Goal: Use online tool/utility: Use online tool/utility

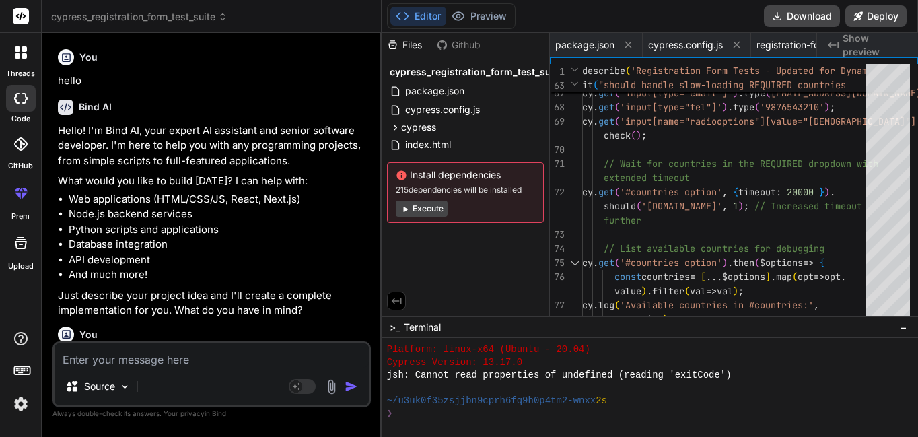
scroll to position [2290, 0]
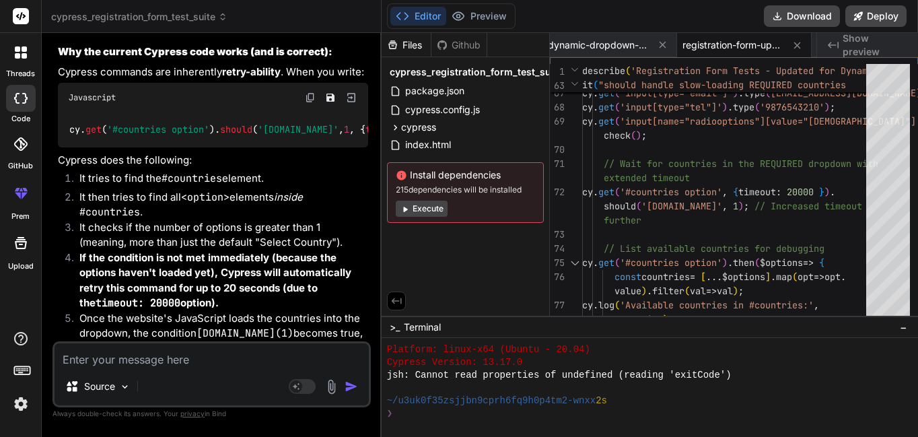
type textarea "<a data-v-6475d26d="" class="oxd-main-menu-item active" href="/web/index.php/pi…"
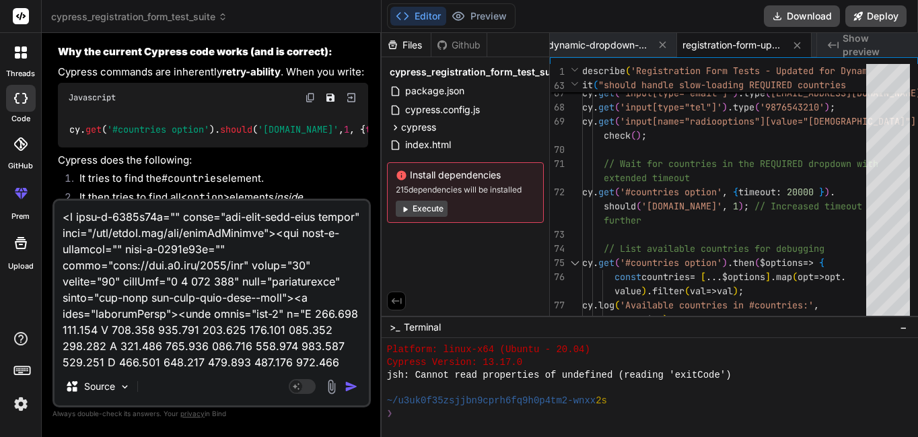
scroll to position [17082, 0]
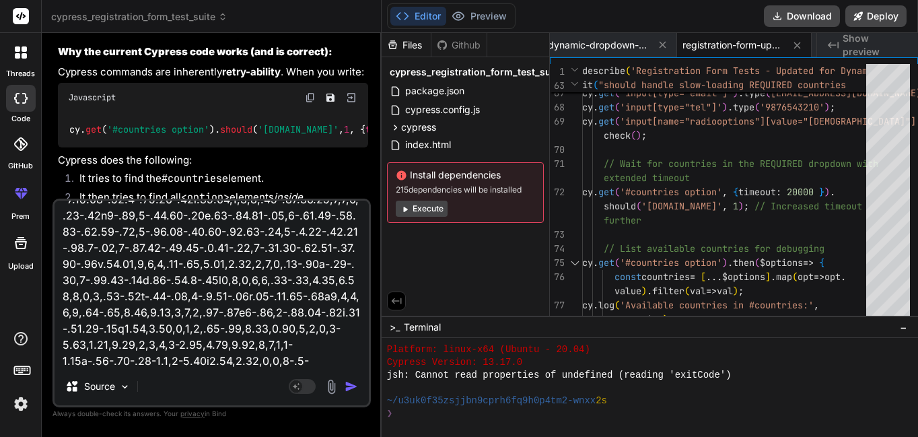
type textarea "x"
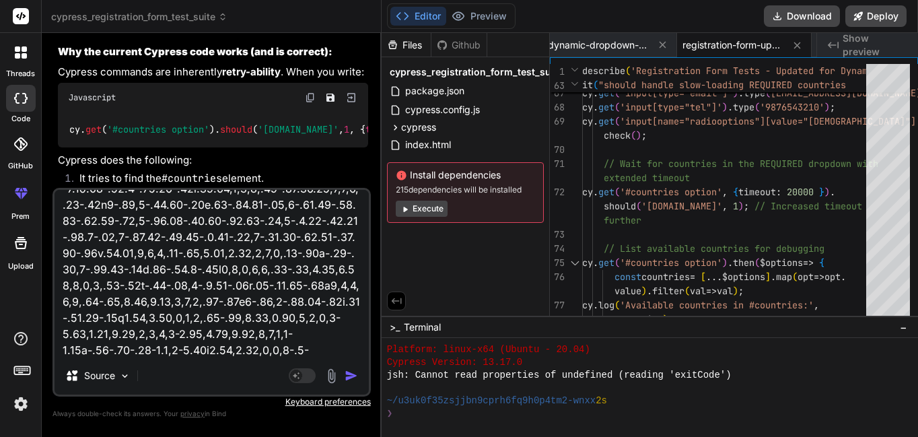
type textarea "<a data-v-6475d26d="" class="oxd-main-menu-item active" href="/web/index.php/pi…"
type textarea "x"
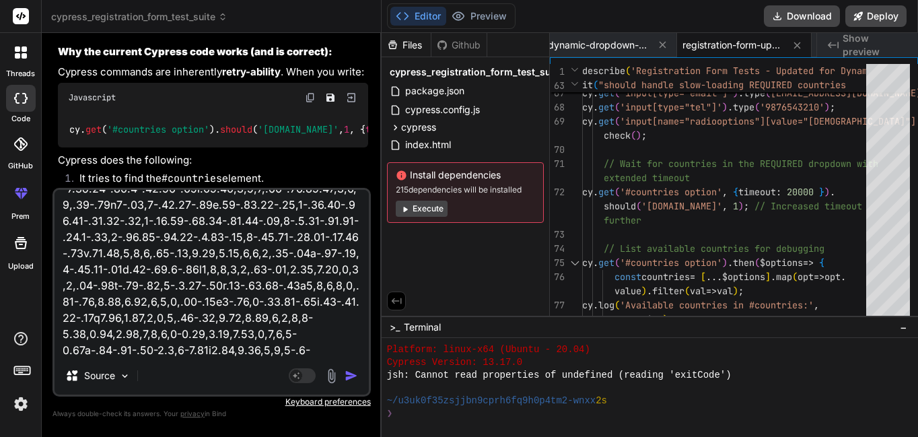
scroll to position [17098, 0]
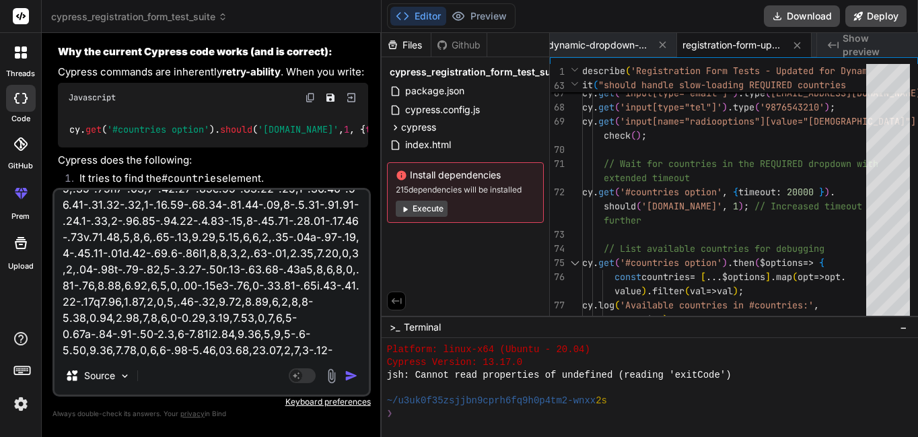
type textarea "<a data-v-6475d26d="" class="oxd-main-menu-item active" href="/web/index.php/pi…"
type textarea "x"
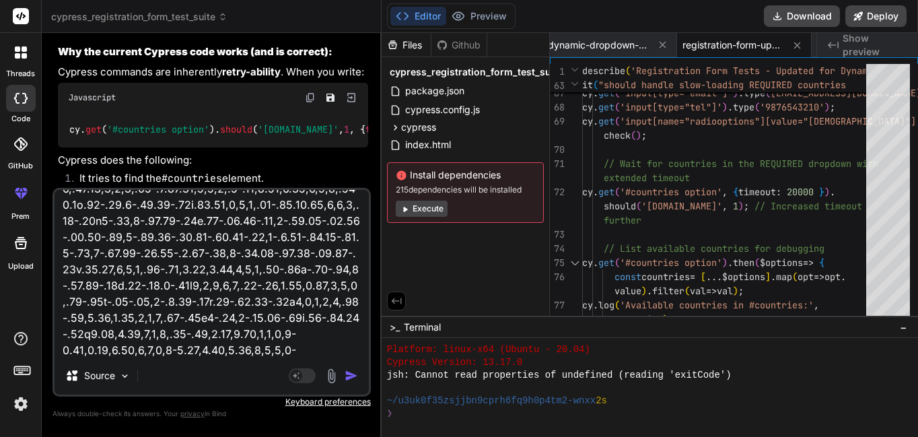
type textarea "<a data-v-6475d26d="" class="oxd-main-menu-item active" href="/web/index.php/pi…"
type textarea "x"
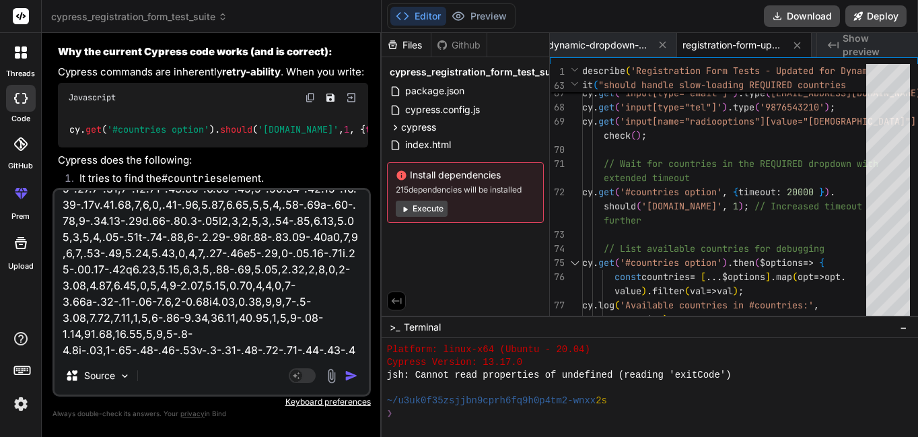
type textarea "<a data-v-6475d26d="" class="oxd-main-menu-item active" href="/web/index.php/pi…"
type textarea "x"
type textarea "<a data-v-6475d26d="" class="oxd-main-menu-item active" href="/web/index.php/pi…"
type textarea "x"
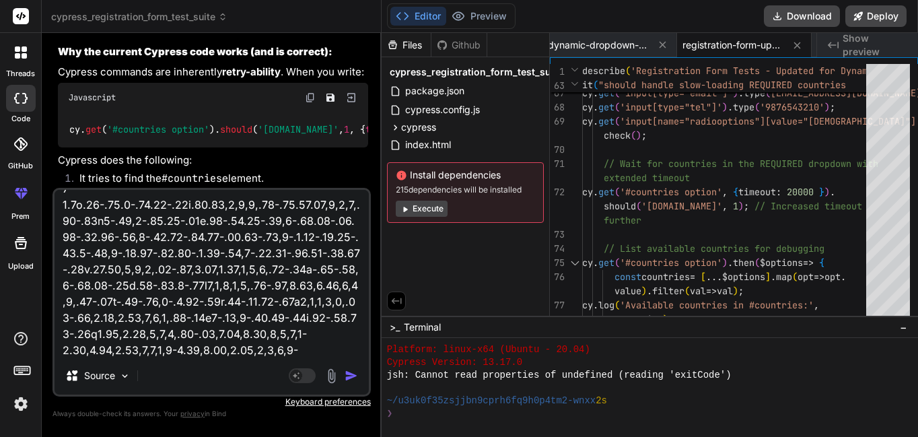
type textarea "<a data-v-6475d26d="" class="oxd-main-menu-item active" href="/web/index.php/pi…"
type textarea "x"
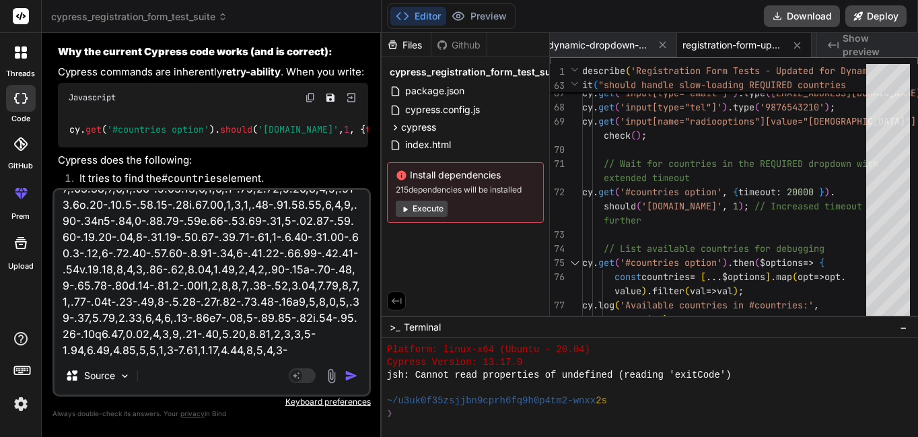
type textarea "<a data-v-6475d26d="" class="oxd-main-menu-item active" href="/web/index.php/pi…"
type textarea "x"
type textarea "<a data-v-6475d26d="" class="oxd-main-menu-item active" href="/web/index.php/pi…"
type textarea "x"
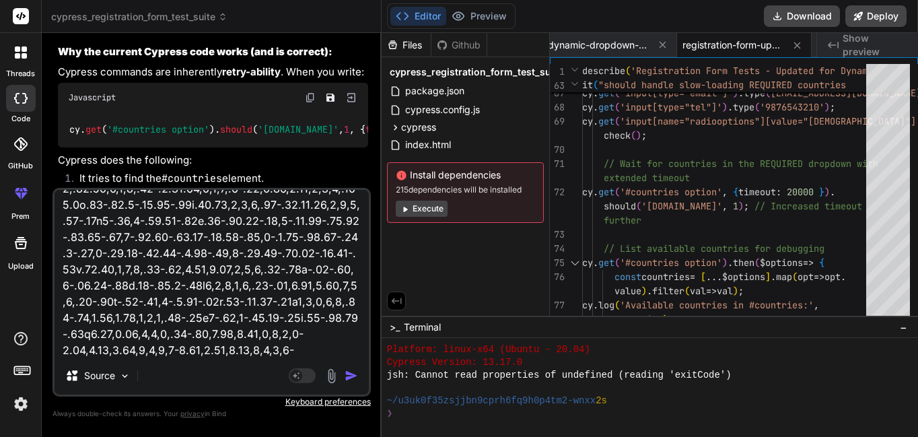
type textarea "<a data-v-6475d26d="" class="oxd-main-menu-item active" href="/web/index.php/pi…"
type textarea "x"
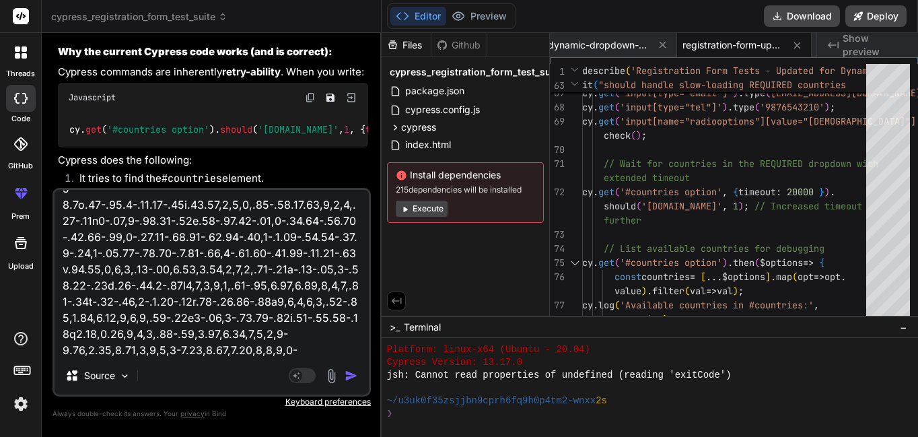
type textarea "<a data-v-6475d26d="" class="oxd-main-menu-item active" href="/web/index.php/pi…"
type textarea "x"
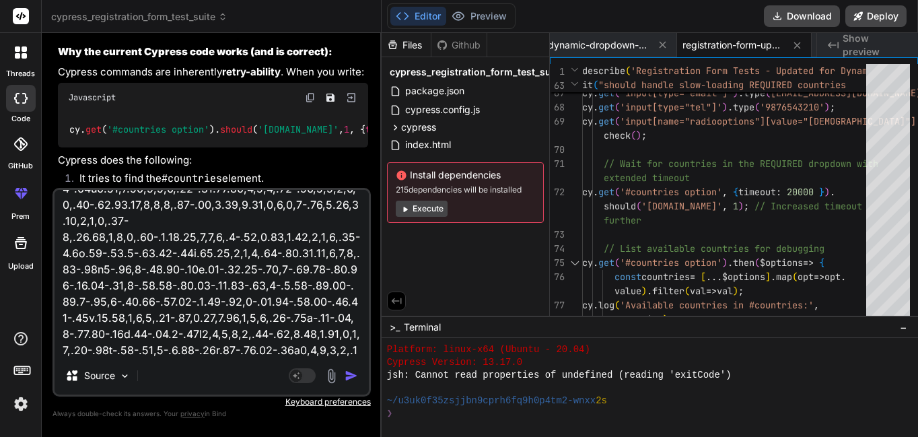
type textarea "<a data-v-6475d26d="" class="oxd-main-menu-item active" href="/web/index.php/pi…"
type textarea "x"
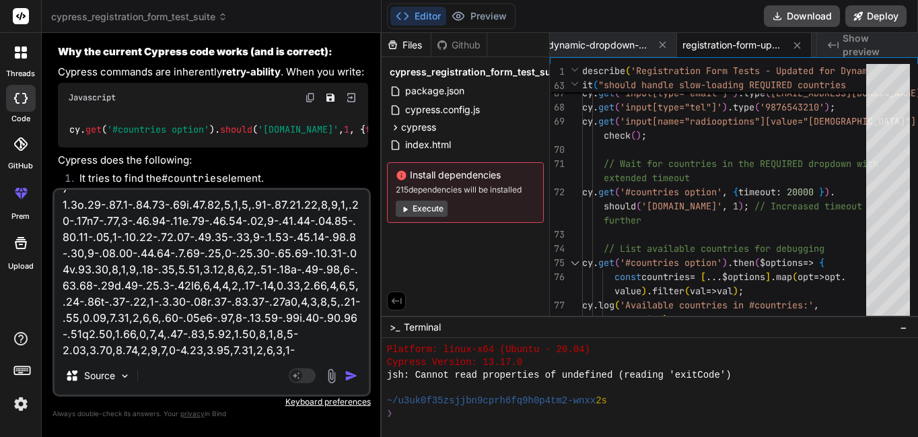
type textarea "<a data-v-6475d26d="" class="oxd-main-menu-item active" href="/web/index.php/pi…"
type textarea "x"
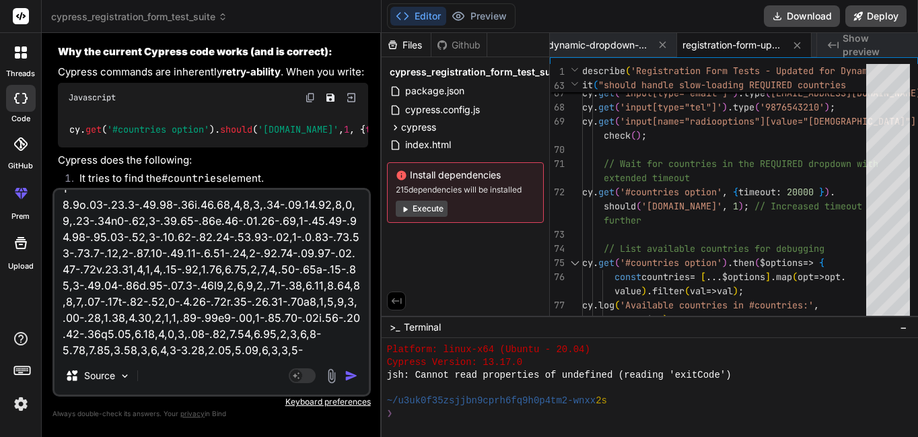
type textarea "<a data-v-6475d26d="" class="oxd-main-menu-item active" href="/web/index.php/pi…"
type textarea "x"
type textarea "<a data-v-6475d26d="" class="oxd-main-menu-item active" href="/web/index.php/pi…"
type textarea "x"
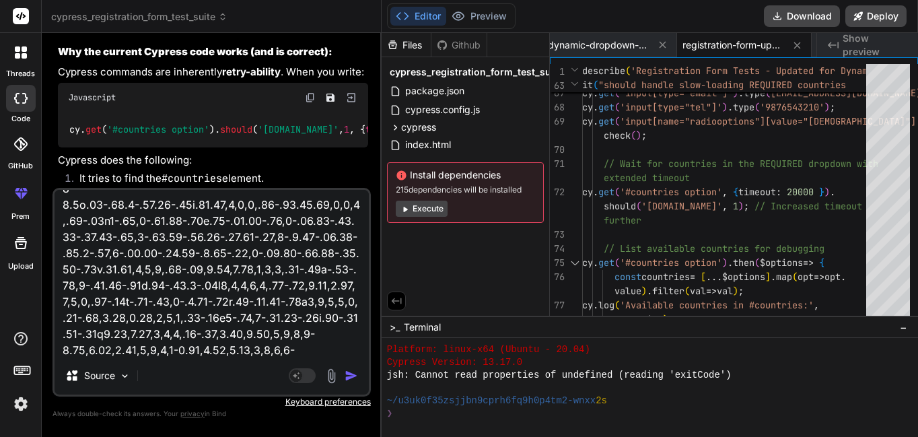
type textarea "<a data-v-6475d26d="" class="oxd-main-menu-item active" href="/web/index.php/pi…"
type textarea "x"
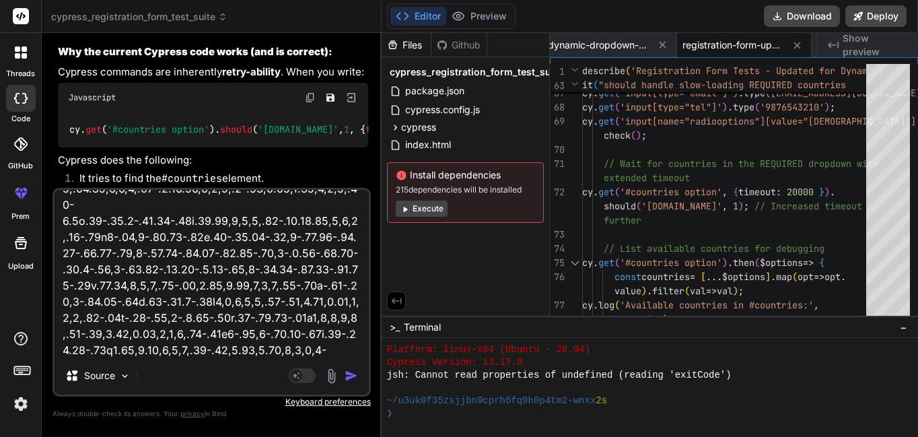
type textarea "<a data-v-6475d26d="" class="oxd-main-menu-item active" href="/web/index.php/pi…"
type textarea "x"
type textarea "<a data-v-6475d26d="" class="oxd-main-menu-item active" href="/web/index.php/pi…"
type textarea "x"
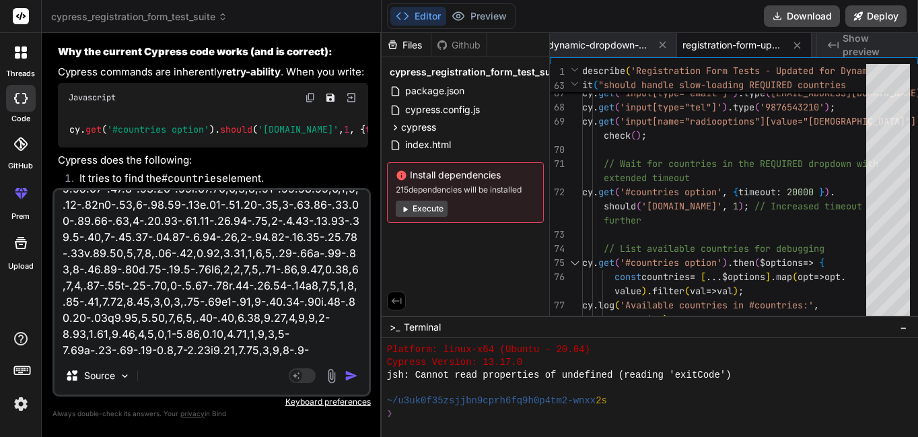
type textarea "<a data-v-6475d26d="" class="oxd-main-menu-item active" href="/web/index.php/pi…"
type textarea "x"
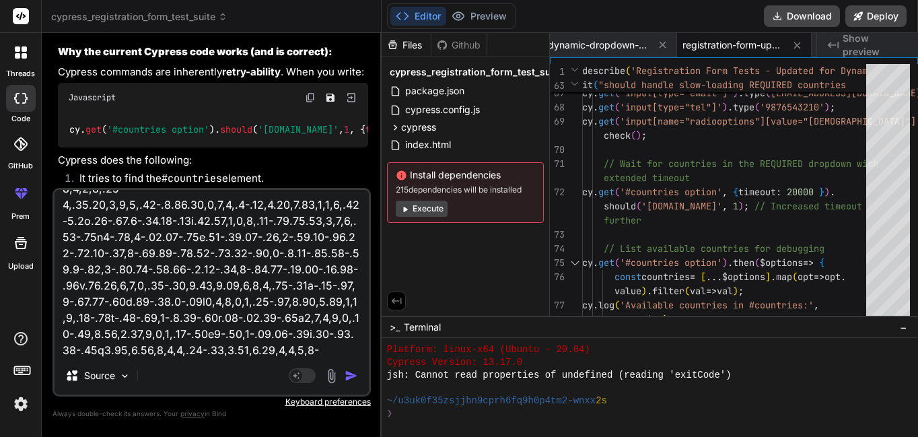
type textarea "<a data-v-6475d26d="" class="oxd-main-menu-item active" href="/web/index.php/pi…"
type textarea "x"
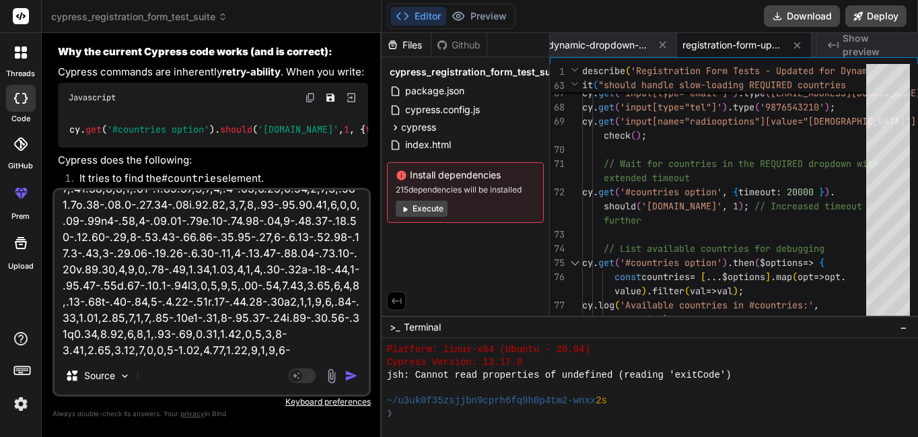
type textarea "<a data-v-6475d26d="" class="oxd-main-menu-item active" href="/web/index.php/pi…"
type textarea "x"
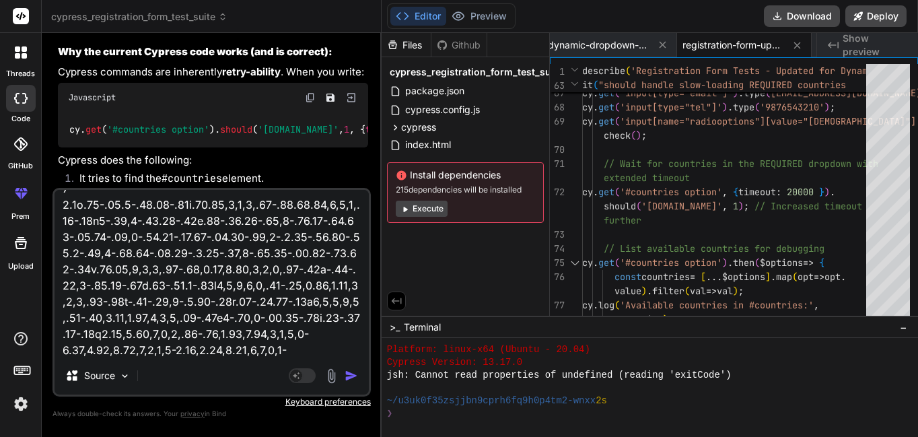
type textarea "<a data-v-6475d26d="" class="oxd-main-menu-item active" href="/web/index.php/pi…"
type textarea "x"
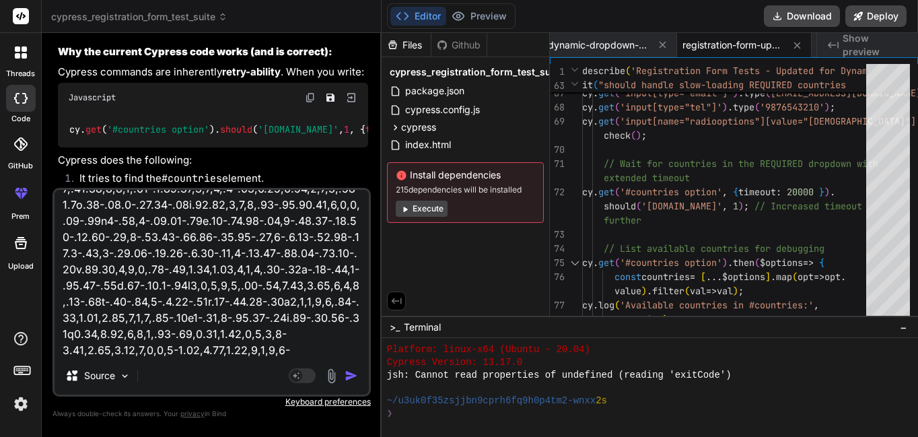
type textarea "<a data-v-6475d26d="" class="oxd-main-menu-item active" href="/web/index.php/pi…"
type textarea "x"
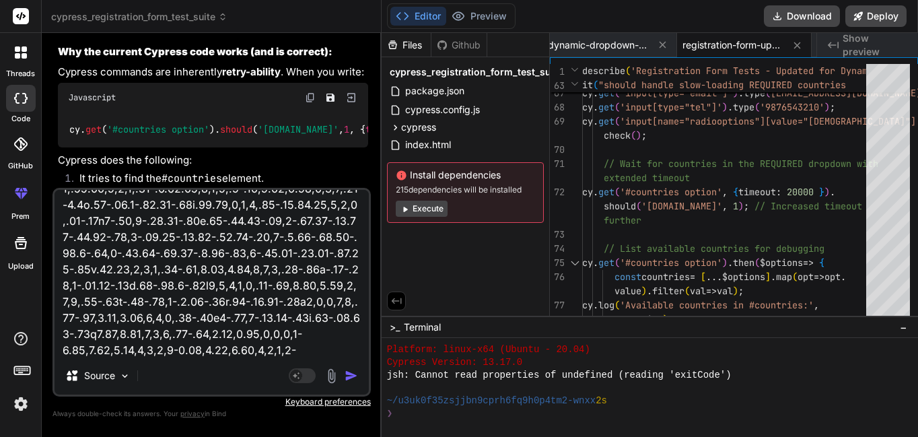
type textarea "<a data-v-6475d26d="" class="oxd-main-menu-item active" href="/web/index.php/pi…"
type textarea "x"
type textarea "<a data-v-6475d26d="" class="oxd-main-menu-item active" href="/web/index.php/pi…"
type textarea "x"
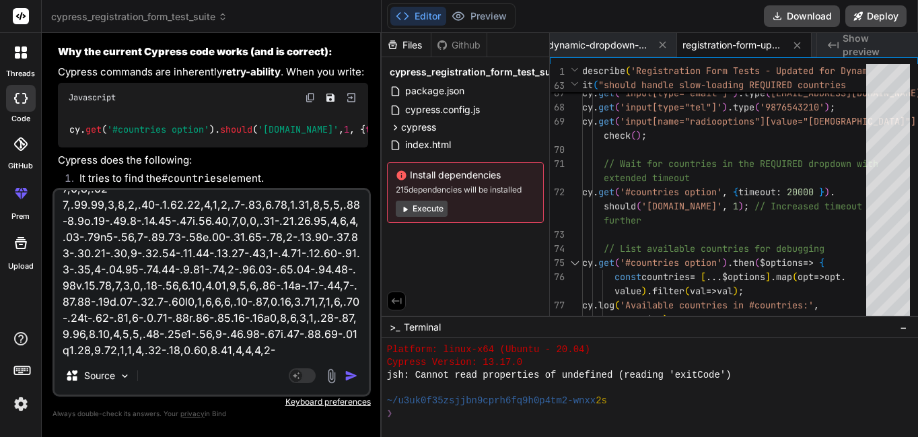
type textarea "<a data-v-6475d26d="" class="oxd-main-menu-item active" href="/web/index.php/pi…"
type textarea "x"
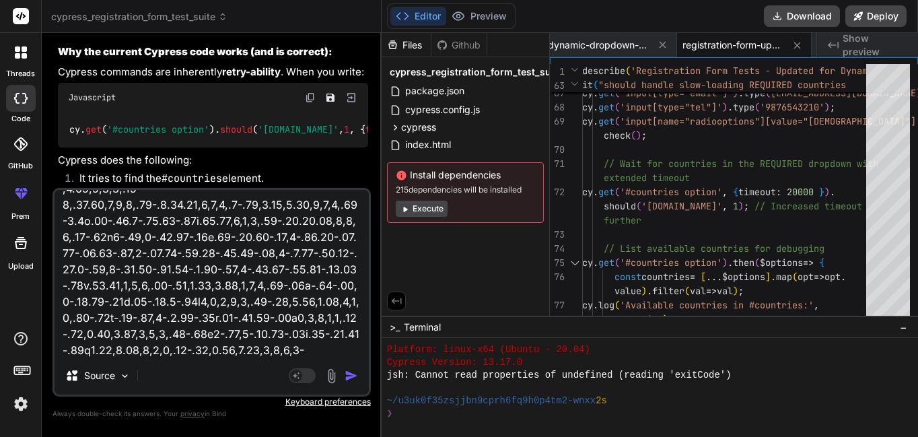
type textarea "<a data-v-6475d26d="" class="oxd-main-menu-item active" href="/web/index.php/pi…"
type textarea "x"
type textarea "<a data-v-6475d26d="" class="oxd-main-menu-item active" href="/web/index.php/pi…"
type textarea "x"
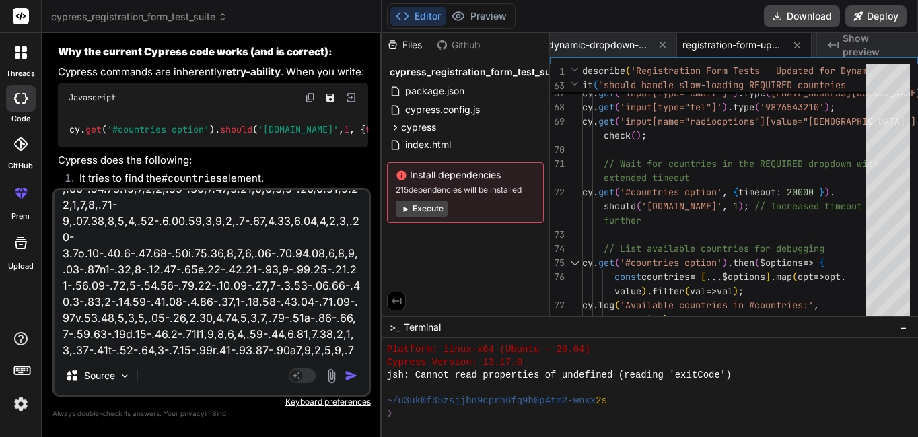
type textarea "<a data-v-6475d26d="" class="oxd-main-menu-item active" href="/web/index.php/pi…"
type textarea "x"
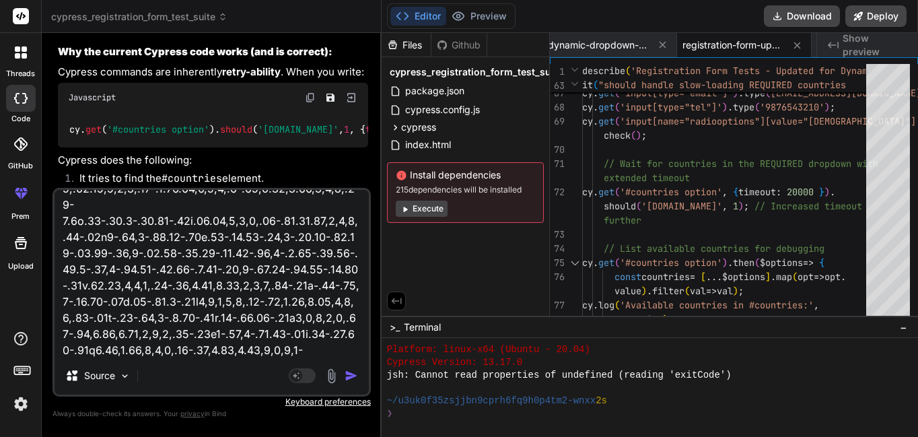
type textarea "<a data-v-6475d26d="" class="oxd-main-menu-item active" href="/web/index.php/pi…"
type textarea "x"
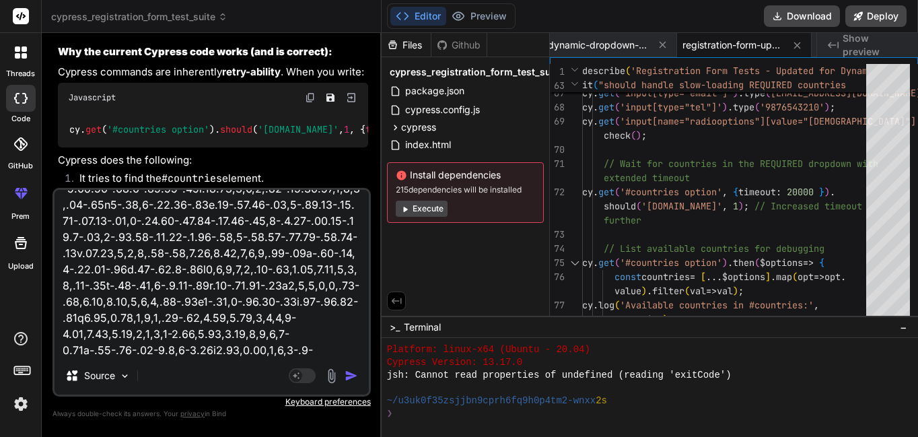
type textarea "<a data-v-6475d26d="" class="oxd-main-menu-item active" href="/web/index.php/pi…"
type textarea "x"
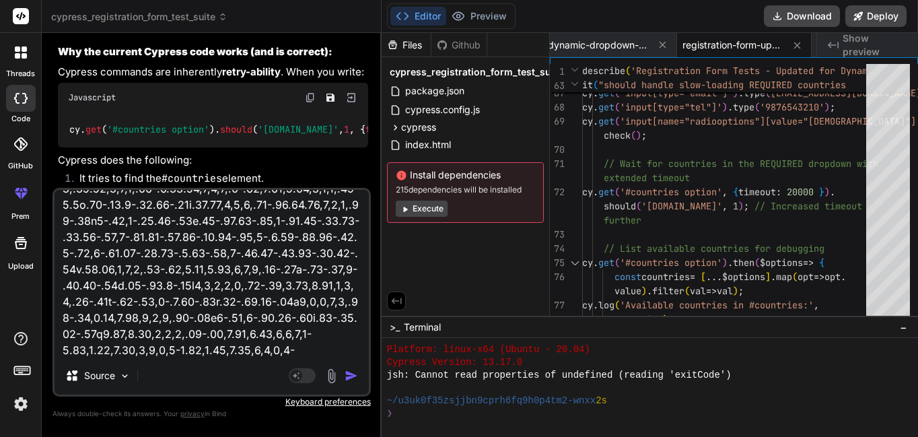
type textarea "<a data-v-6475d26d="" class="oxd-main-menu-item active" href="/web/index.php/pi…"
type textarea "x"
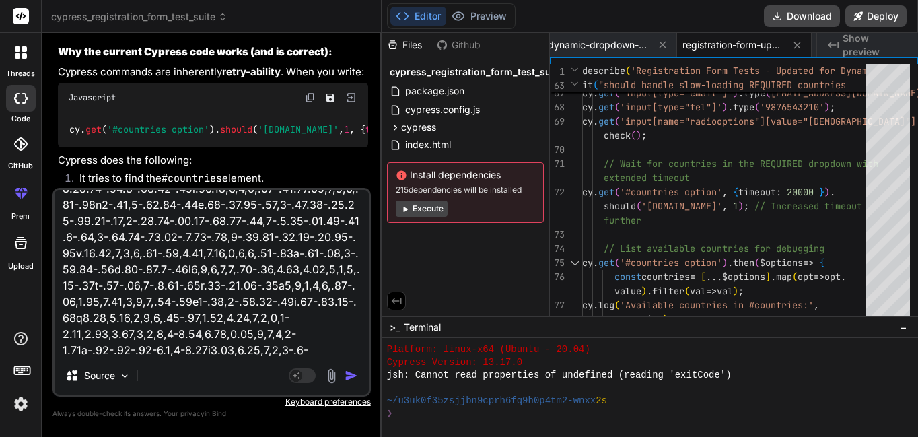
type textarea "<a data-v-6475d26d="" class="oxd-main-menu-item active" href="/web/index.php/pi…"
type textarea "x"
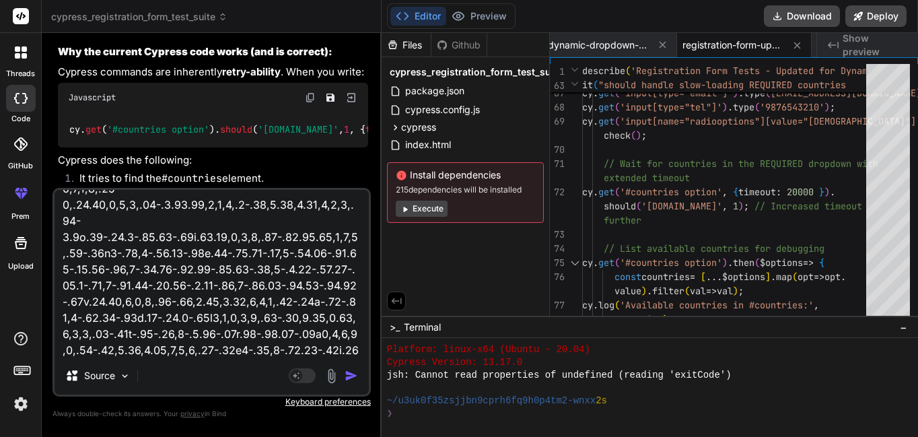
type textarea "<a data-v-6475d26d="" class="oxd-main-menu-item active" href="/web/index.php/pi…"
type textarea "x"
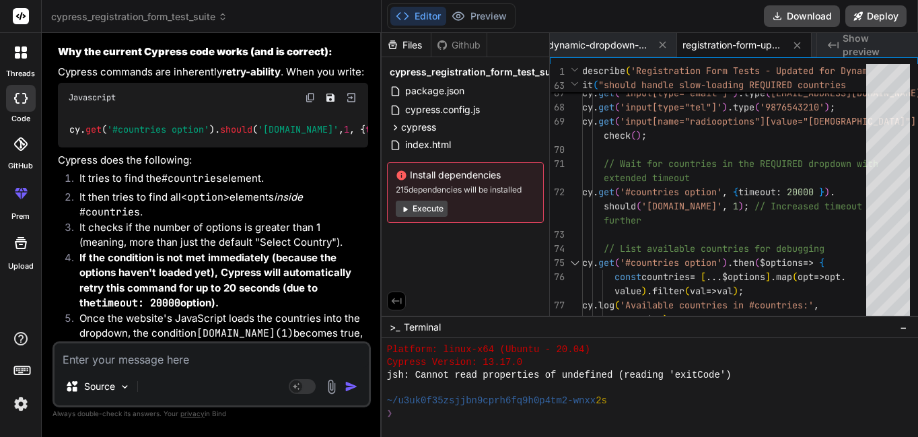
scroll to position [22260, 0]
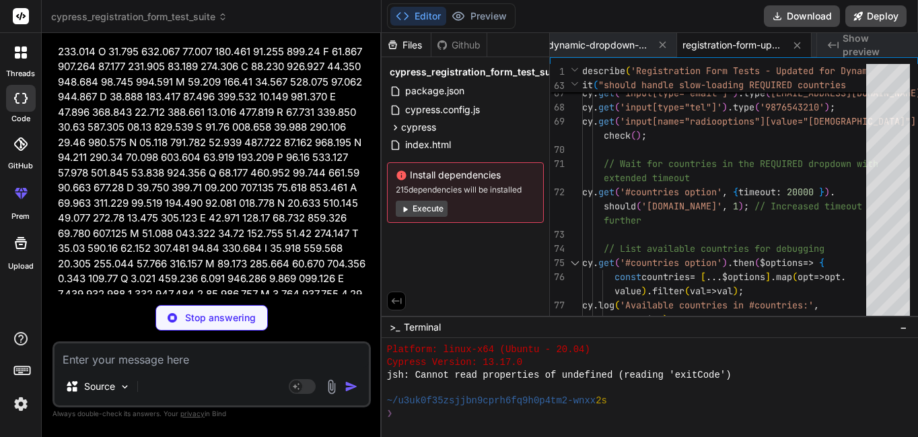
type textarea "x"
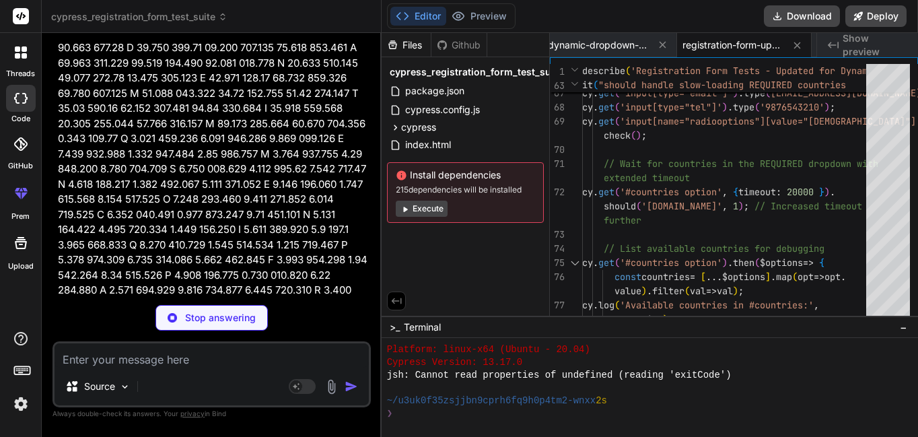
scroll to position [27916, 0]
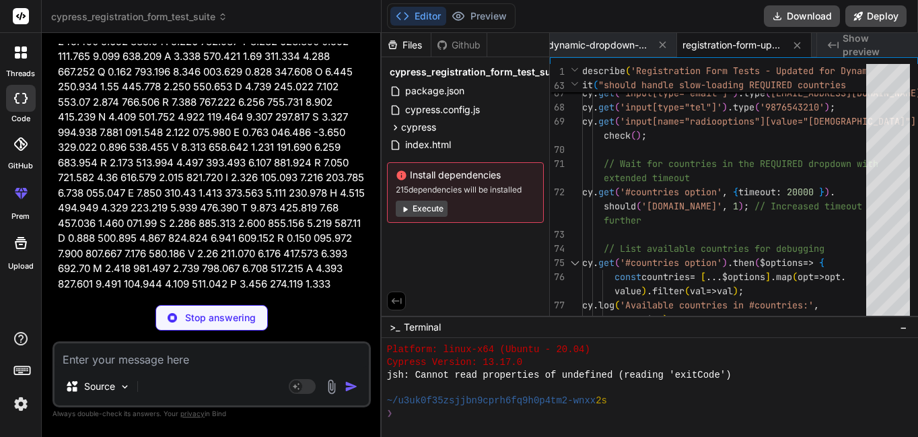
type textarea ""keywords": [], "author": "", "license": "ISC", "devDependencies": { "cypress":…"
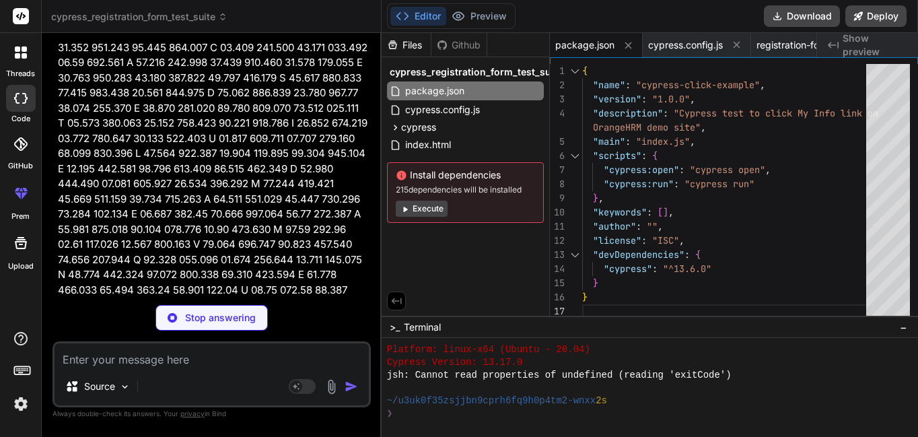
scroll to position [28858, 0]
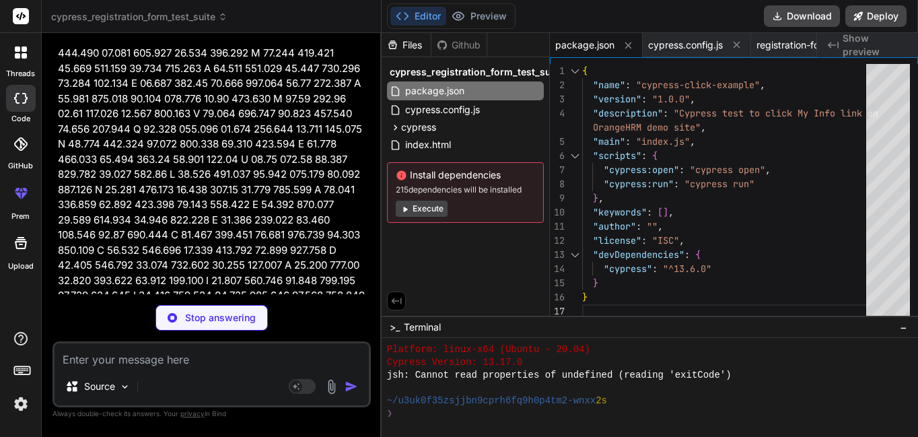
type textarea "x"
type textarea "viewportWidth: 1280, viewportHeight: 720, video: false, screenshotOnRunFailure:…"
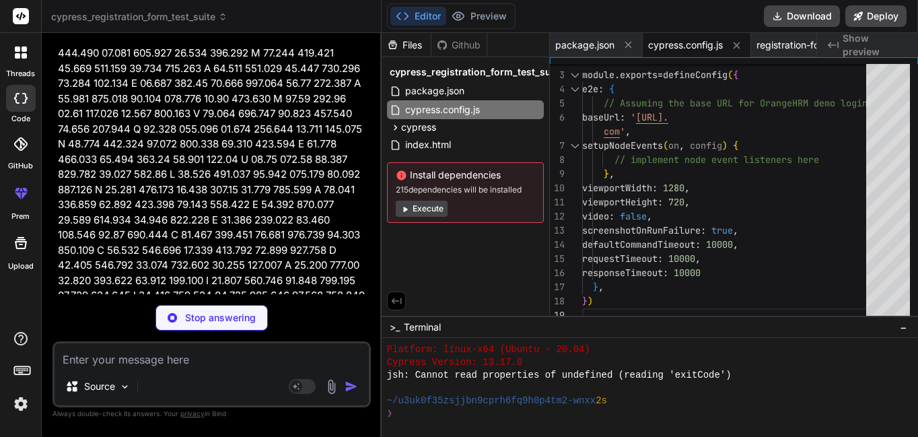
type textarea "x"
type textarea "cy.url().should('include', '/web/index.php/pim/viewMyDetails'); cy.get('.orange…"
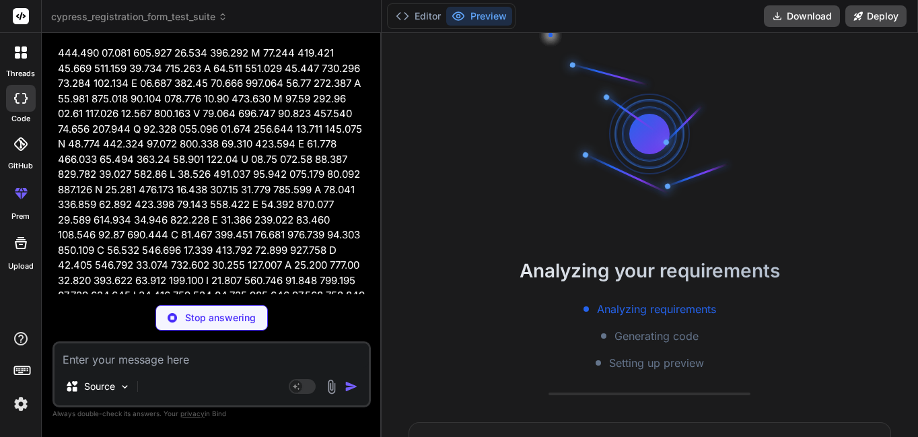
scroll to position [2354, 0]
click at [421, 14] on button "Editor" at bounding box center [419, 16] width 56 height 19
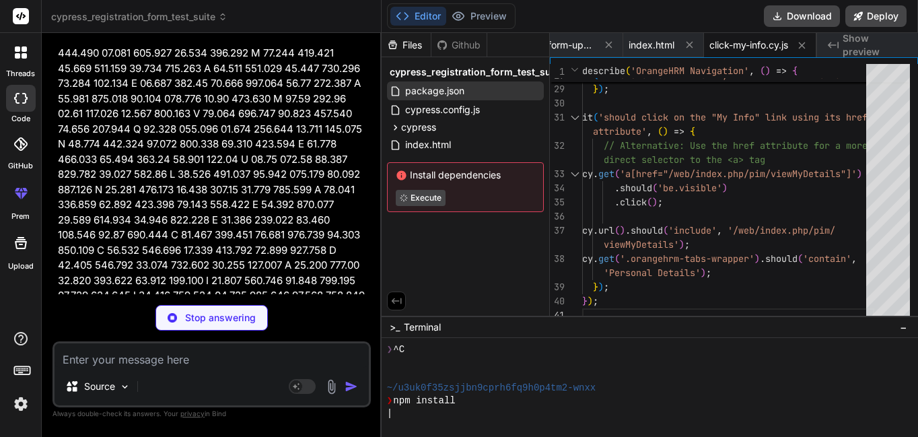
scroll to position [2443, 0]
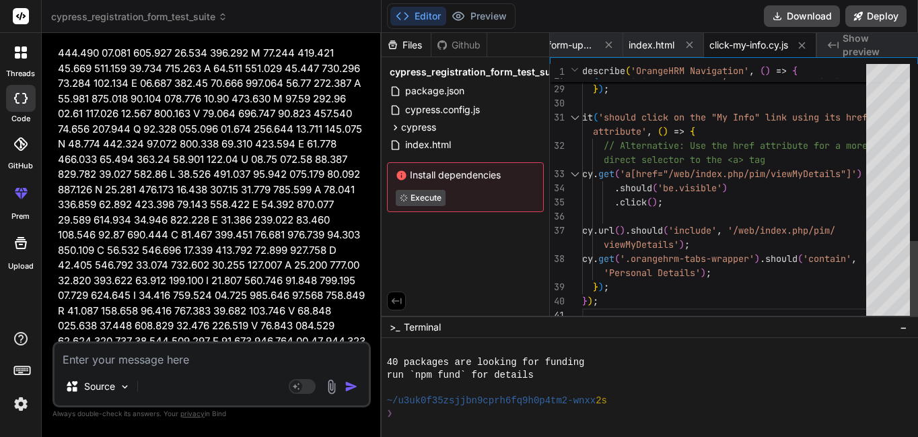
type textarea "x"
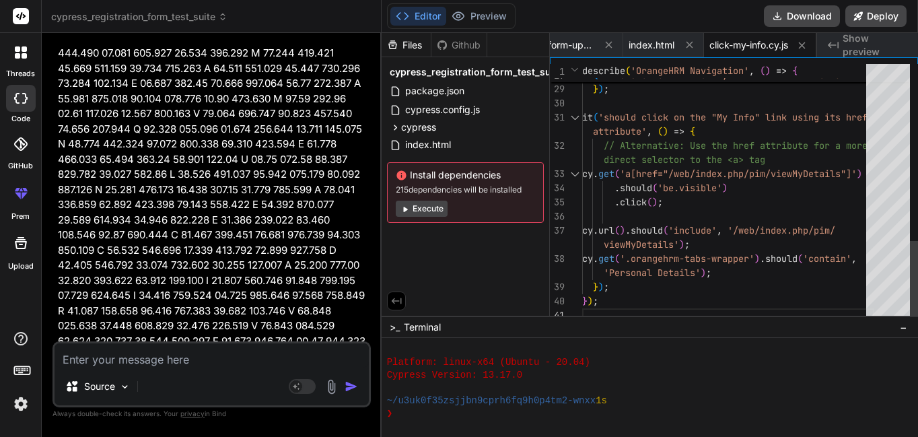
scroll to position [3032, 0]
type textarea "'Personal Details'); }); it('should click on the "My Info" link using its href …"
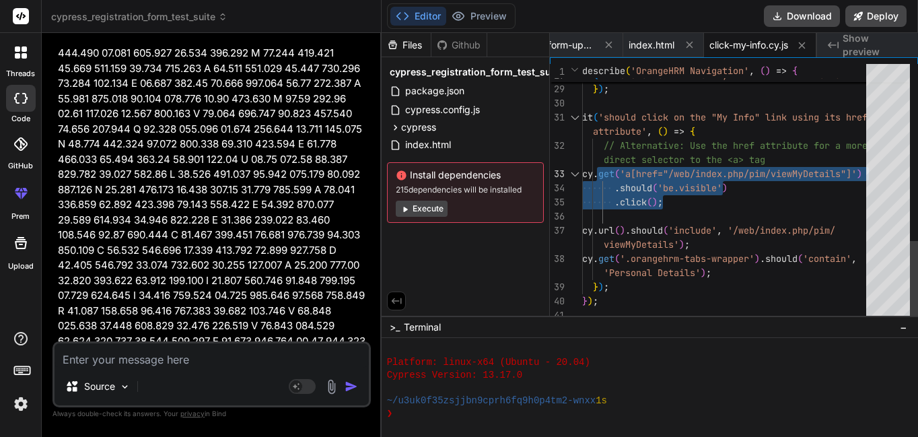
drag, startPoint x: 671, startPoint y: 206, endPoint x: 599, endPoint y: 174, distance: 79.6
